Goal: Information Seeking & Learning: Compare options

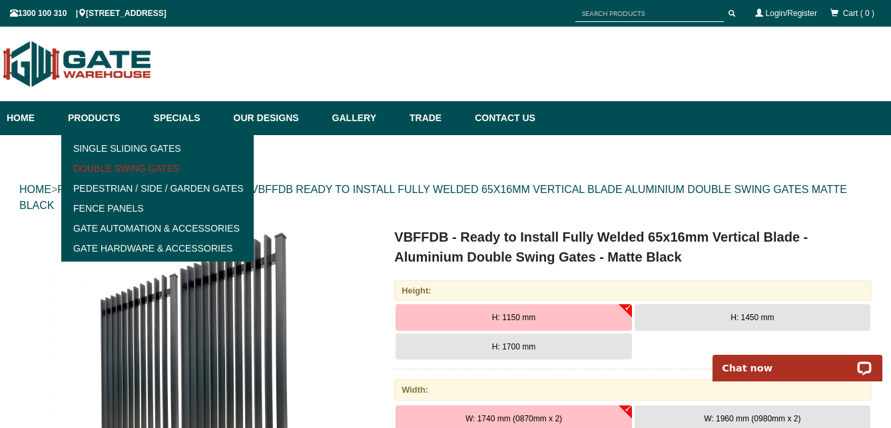
click at [129, 167] on link "Double Swing Gates" at bounding box center [157, 168] width 184 height 20
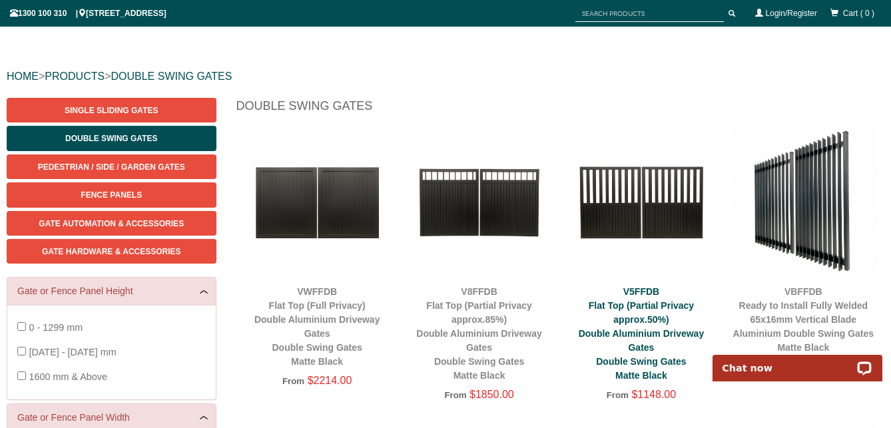
click at [671, 306] on link "V5FFDB Flat Top (Partial Privacy approx.50%) Double Aluminium Driveway Gates Do…" at bounding box center [642, 333] width 126 height 95
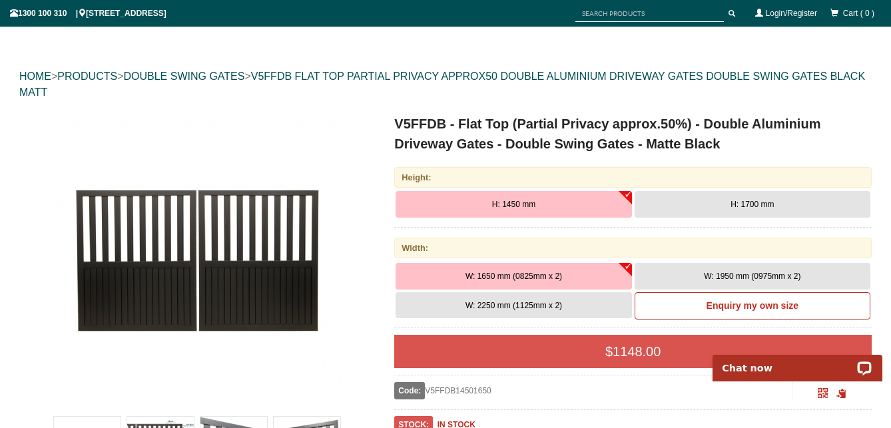
scroll to position [220, 0]
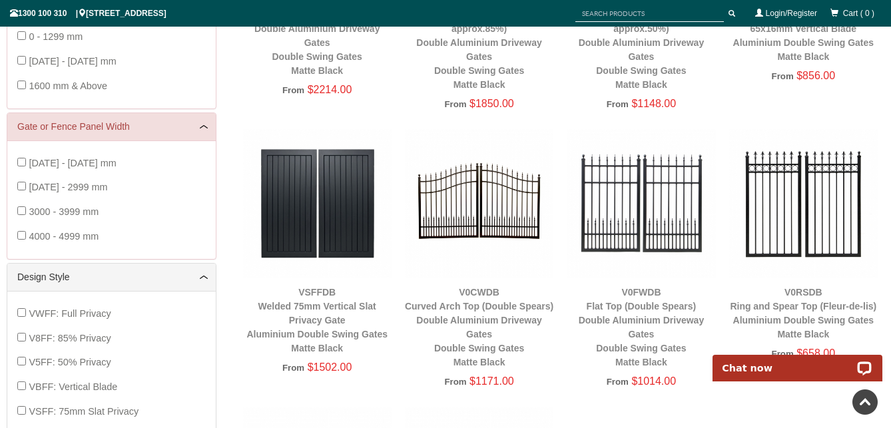
scroll to position [406, 0]
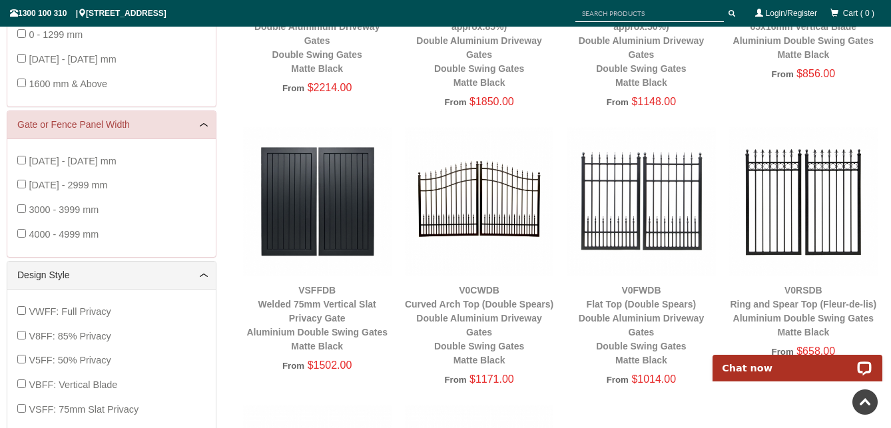
click at [676, 204] on img at bounding box center [641, 201] width 148 height 148
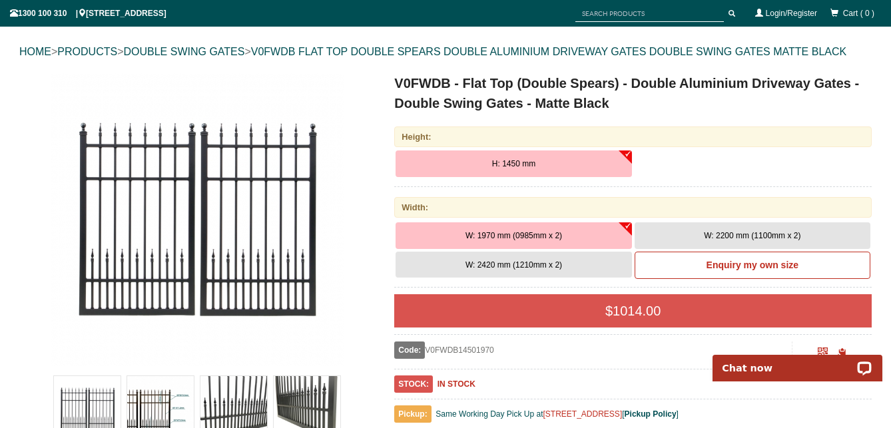
scroll to position [140, 0]
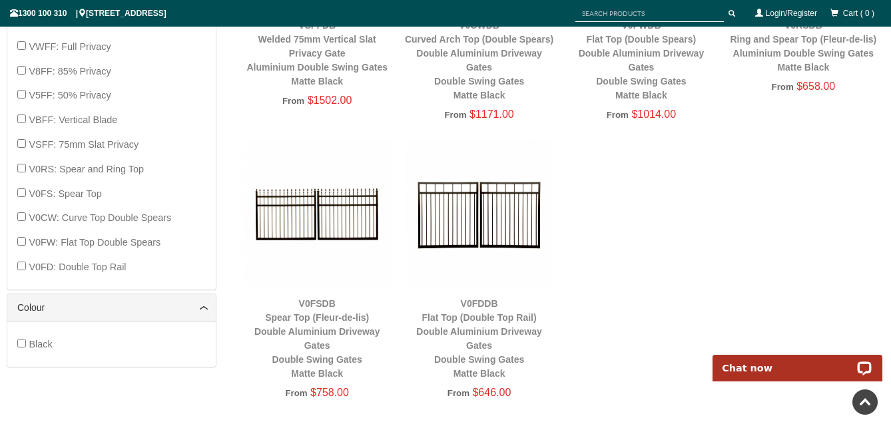
scroll to position [672, 0]
click at [455, 208] on img at bounding box center [479, 213] width 148 height 148
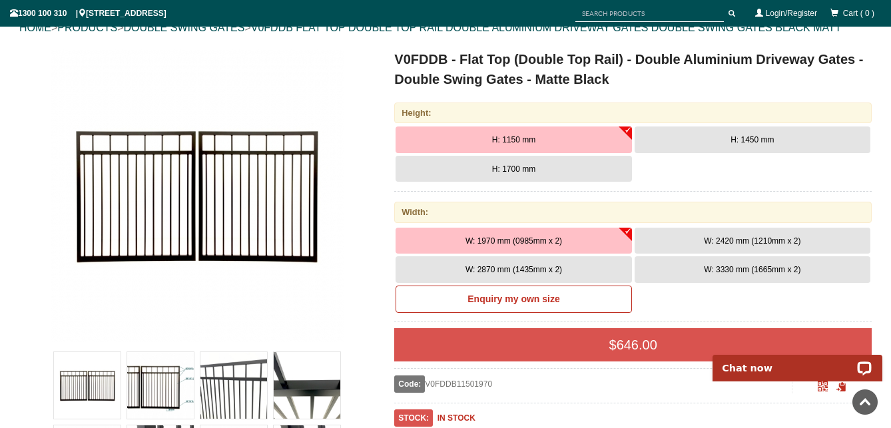
scroll to position [141, 0]
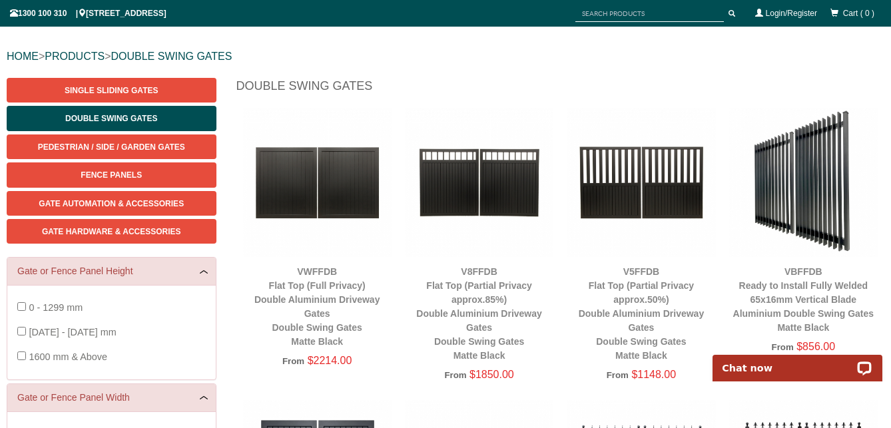
scroll to position [160, 0]
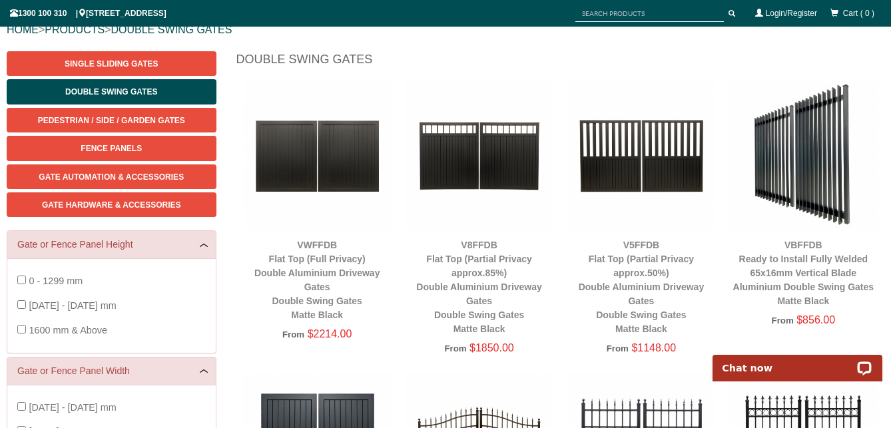
click at [816, 176] on img at bounding box center [803, 155] width 148 height 148
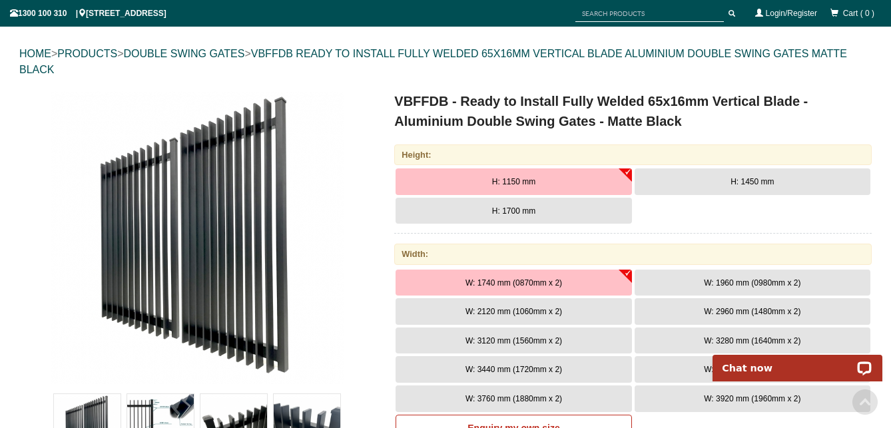
scroll to position [113, 0]
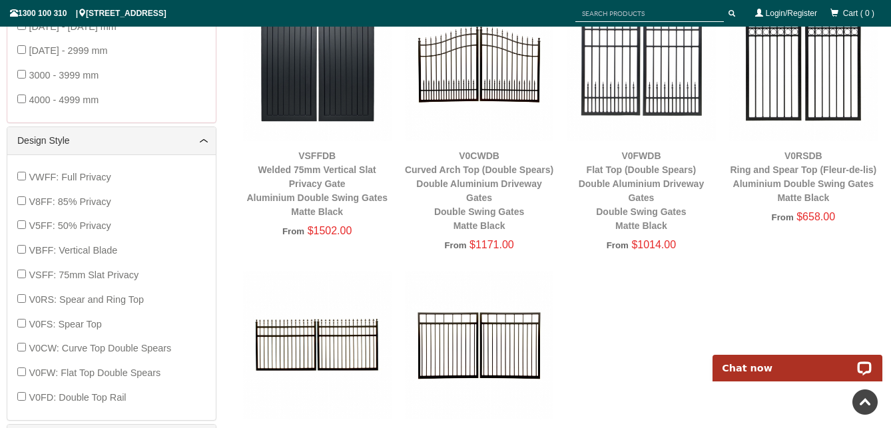
scroll to position [539, 0]
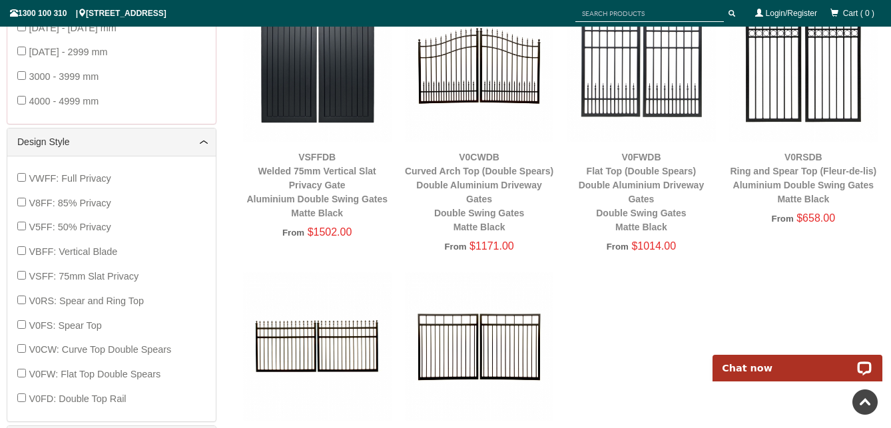
click at [766, 79] on img at bounding box center [803, 68] width 148 height 148
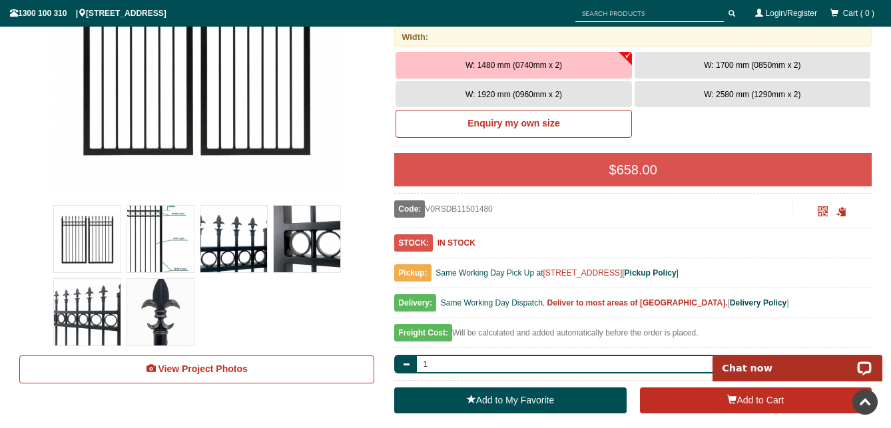
scroll to position [220, 0]
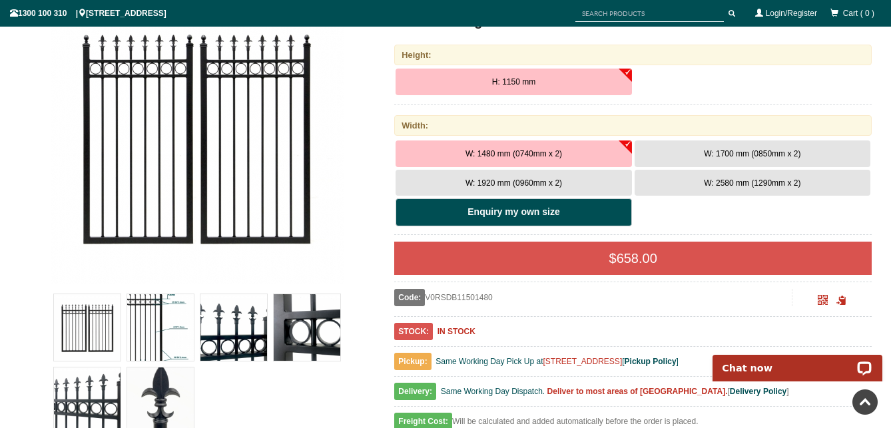
click at [576, 208] on link "Enquiry my own size" at bounding box center [513, 212] width 236 height 28
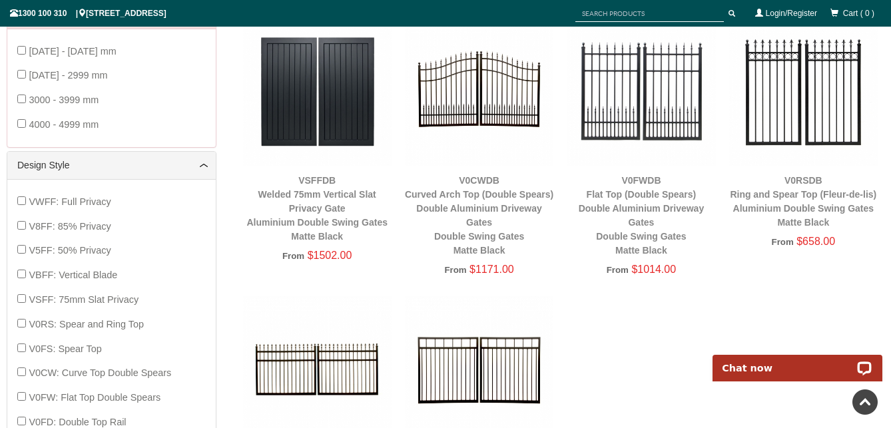
scroll to position [459, 0]
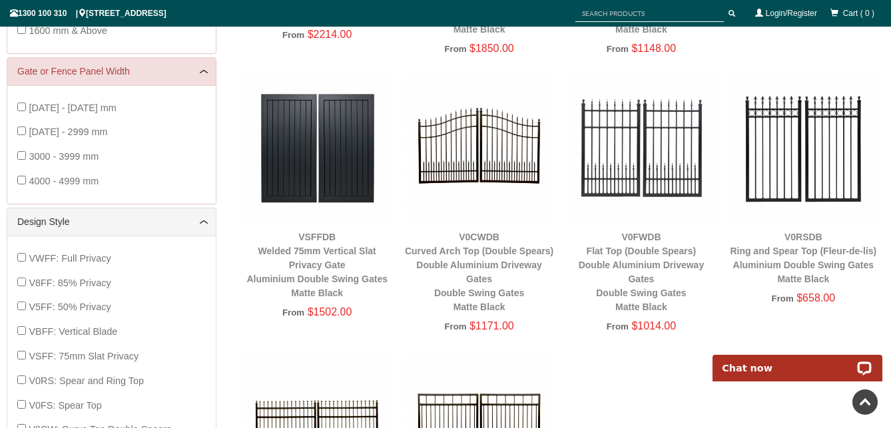
click at [17, 154] on div "[DATE] - [DATE] mm [DATE] - 2999 mm 3000 - 3999 mm 4000 - 4999 mm" at bounding box center [111, 144] width 208 height 119
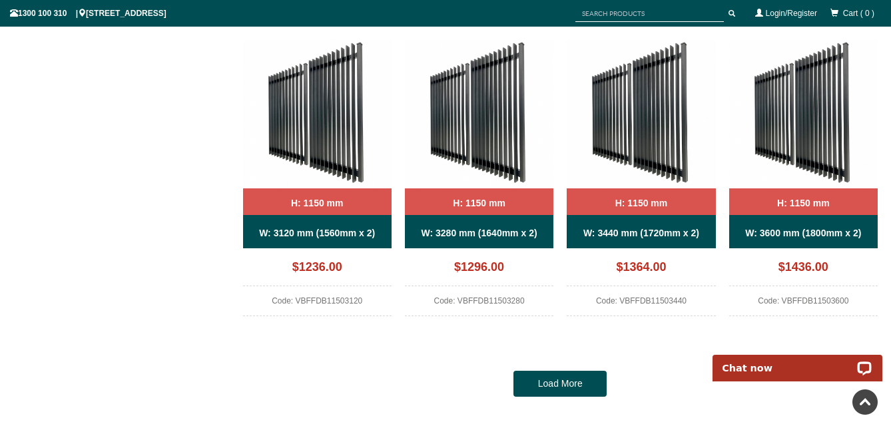
scroll to position [1125, 0]
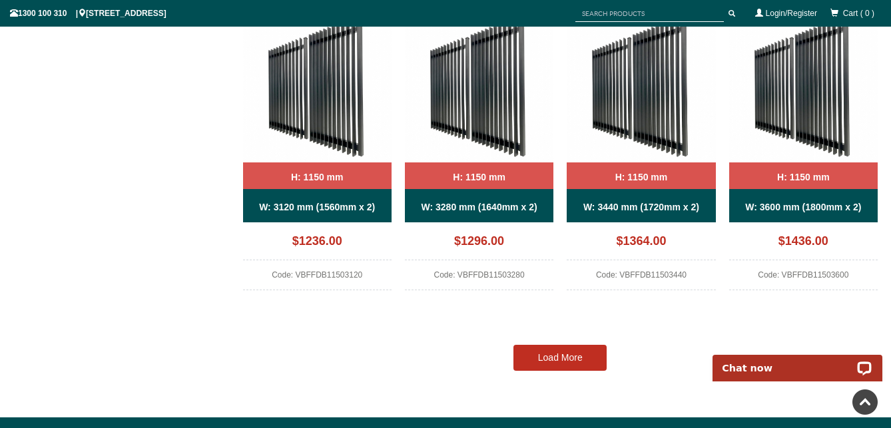
click at [553, 363] on link "Load More" at bounding box center [559, 358] width 93 height 27
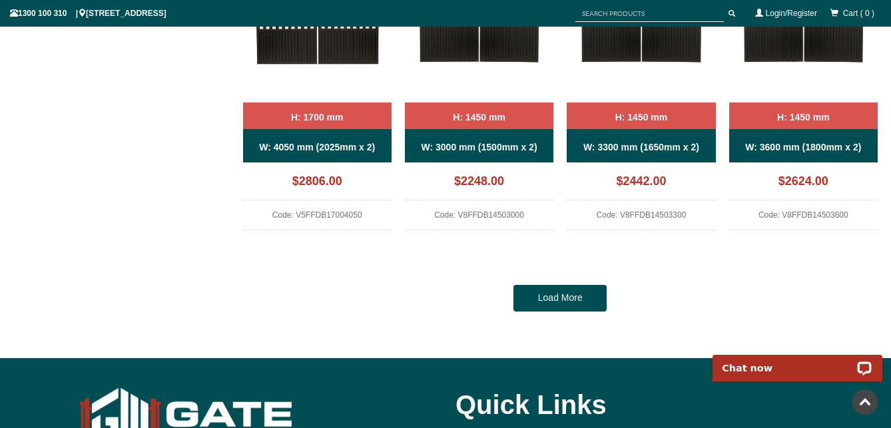
scroll to position [2483, 0]
